Goal: Use online tool/utility: Utilize a website feature to perform a specific function

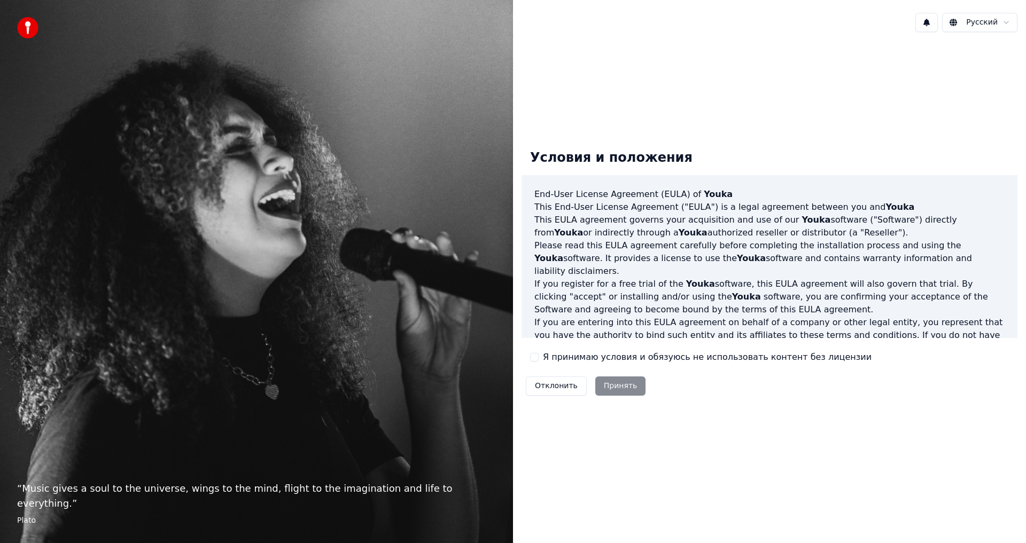
click at [598, 359] on label "Я принимаю условия и обязуюсь не использовать контент без лицензии" at bounding box center [707, 357] width 329 height 13
click at [538, 359] on button "Я принимаю условия и обязуюсь не использовать контент без лицензии" at bounding box center [534, 357] width 9 height 9
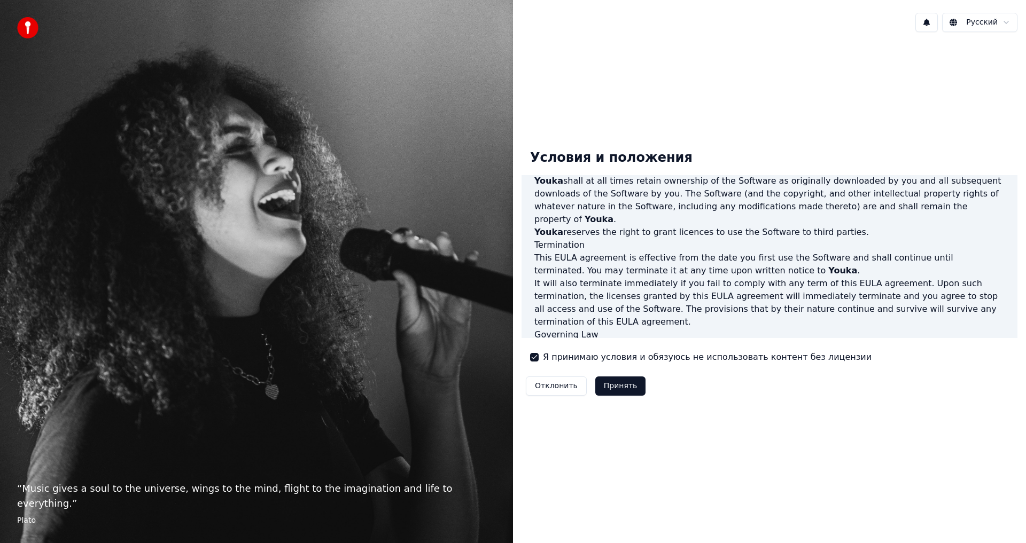
scroll to position [427, 0]
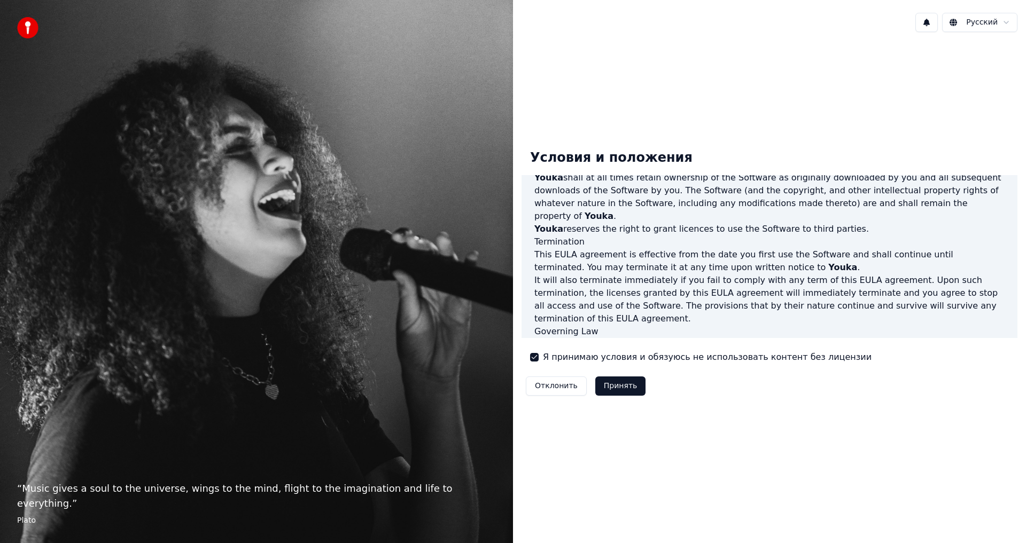
click at [622, 387] on button "Принять" at bounding box center [620, 386] width 51 height 19
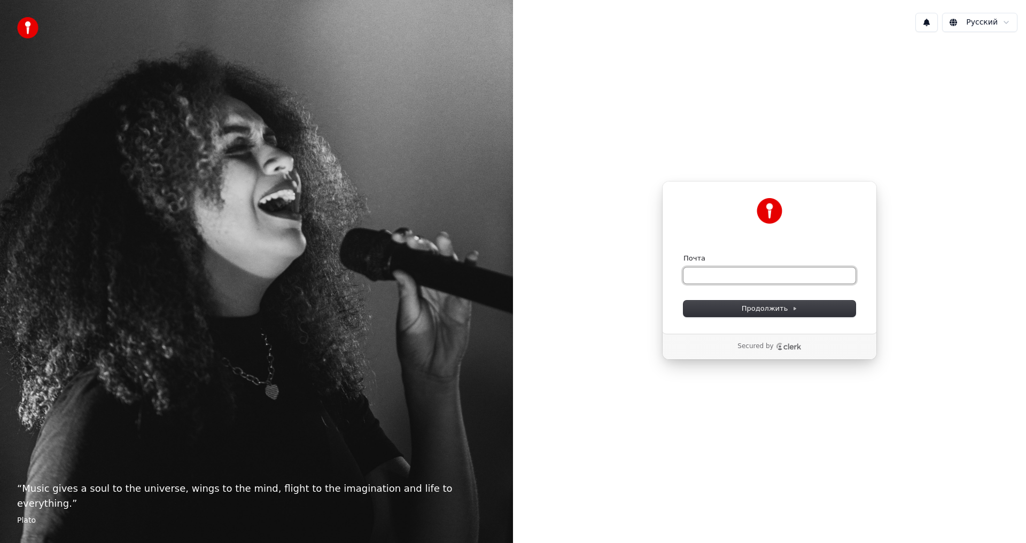
click at [740, 281] on input "Почта" at bounding box center [769, 276] width 172 height 16
click at [683, 254] on button "submit" at bounding box center [683, 254] width 0 height 0
type input "**********"
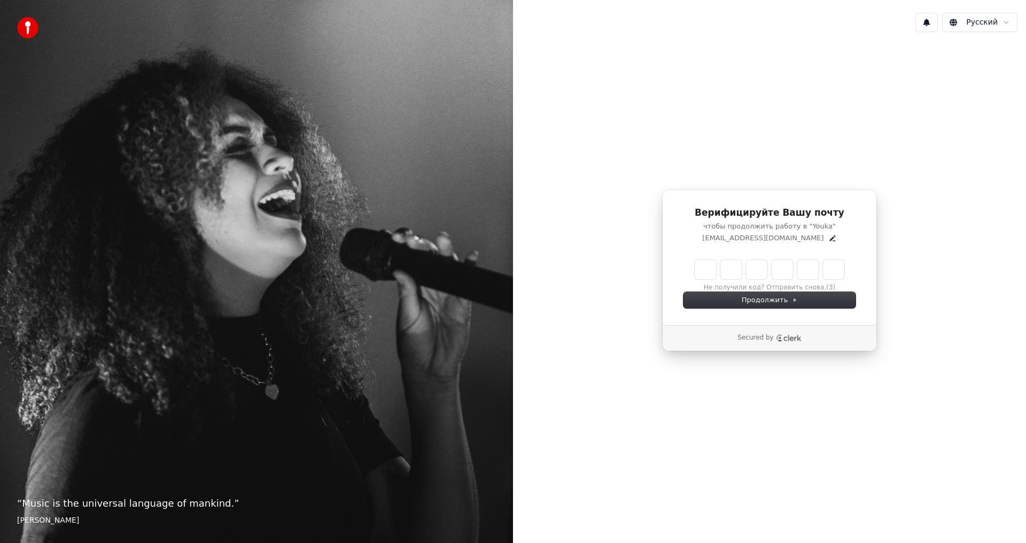
click at [709, 273] on input "Enter verification code" at bounding box center [769, 269] width 150 height 19
type input "******"
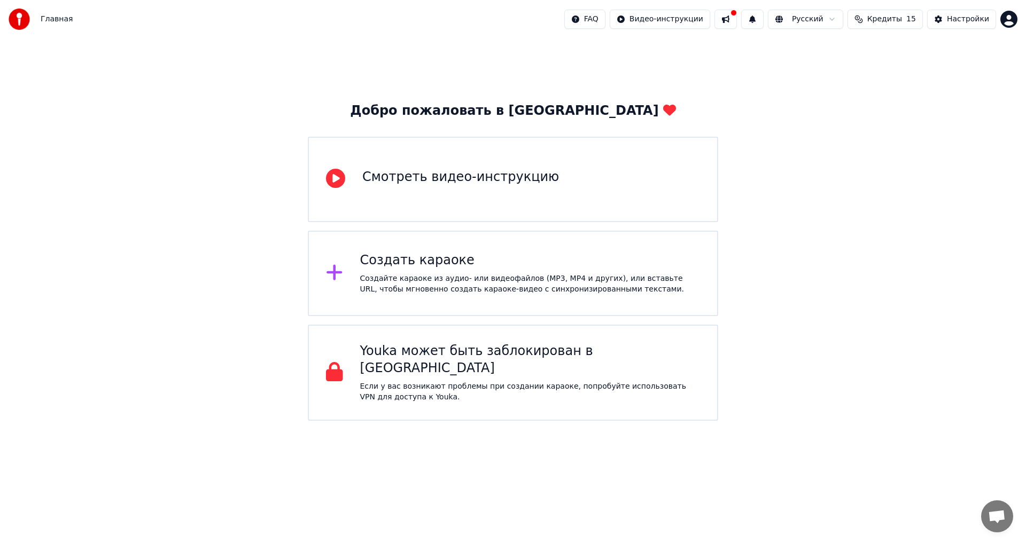
click at [317, 30] on div "Главная FAQ Видео-инструкции Русский Кредиты 15 Настройки" at bounding box center [513, 19] width 1026 height 38
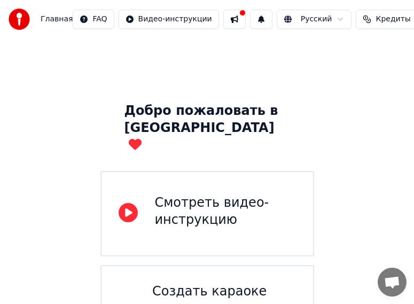
click at [145, 3] on div "Главная FAQ Видео-инструкции Русский Кредиты 15 Настройки" at bounding box center [207, 19] width 414 height 38
drag, startPoint x: 150, startPoint y: 2, endPoint x: 89, endPoint y: -27, distance: 66.7
click at [89, 0] on html "Главная FAQ Видео-инструкции Русский Кредиты 15 Настройки Добро пожаловать в Yo…" at bounding box center [207, 259] width 414 height 519
drag, startPoint x: 136, startPoint y: 1, endPoint x: 91, endPoint y: -13, distance: 46.5
click at [91, 0] on html "Главная FAQ Видео-инструкции Русский Кредиты 15 Настройки Добро пожаловать в Yo…" at bounding box center [207, 259] width 414 height 519
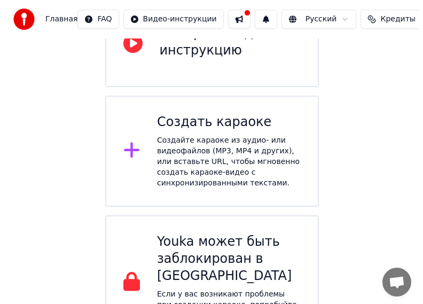
scroll to position [170, 0]
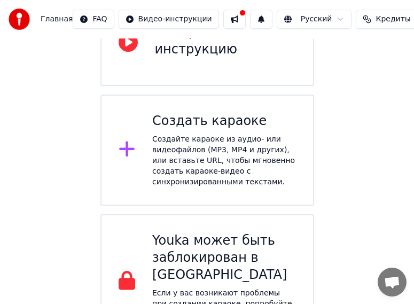
click at [246, 165] on div "Создайте караоке из аудио- или видеофайлов (MP3, MP4 и других), или вставьте UR…" at bounding box center [224, 160] width 144 height 53
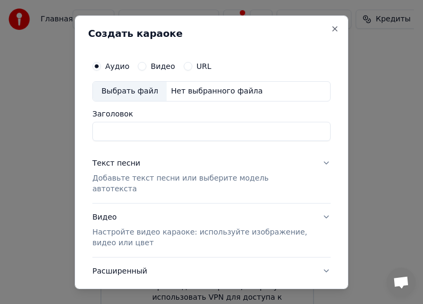
click at [185, 68] on button "URL" at bounding box center [188, 65] width 9 height 9
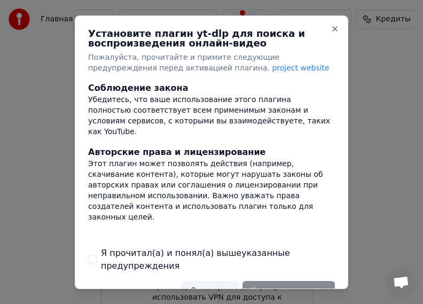
click at [89, 262] on button "Я прочитал(а) и понял(а) вышеуказанные предупреждения" at bounding box center [92, 259] width 9 height 9
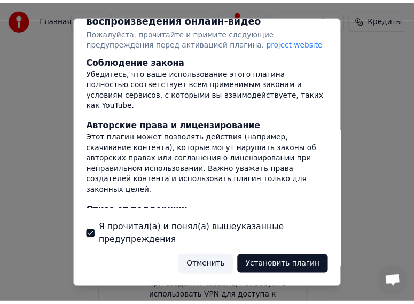
scroll to position [0, 0]
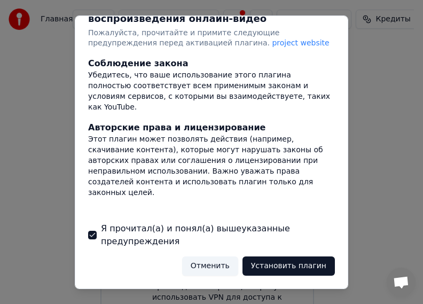
click at [211, 263] on button "Отменить" at bounding box center [210, 265] width 56 height 19
